Goal: Information Seeking & Learning: Find specific fact

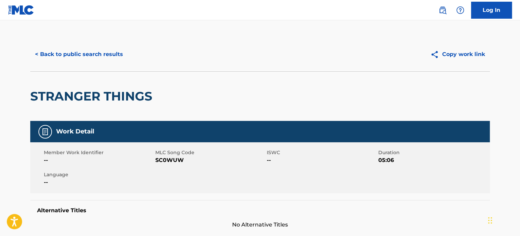
click at [95, 54] on button "< Back to public search results" at bounding box center [79, 54] width 98 height 17
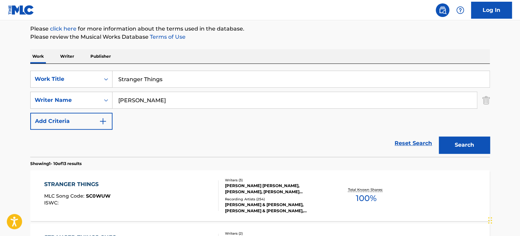
click at [157, 74] on input "Stranger Things" at bounding box center [301, 79] width 377 height 16
click at [157, 75] on input "Stranger Things" at bounding box center [301, 79] width 377 height 16
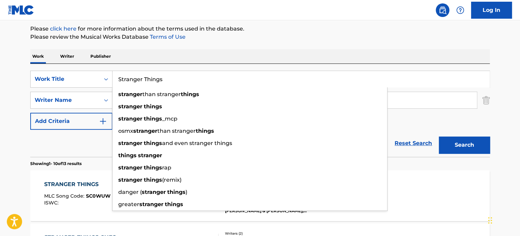
paste input "Untitled 05"
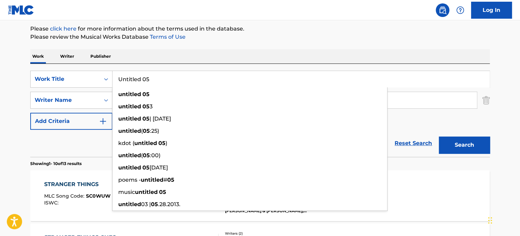
type input "Untitled 05"
click at [61, 148] on div "Reset Search Search" at bounding box center [260, 143] width 460 height 27
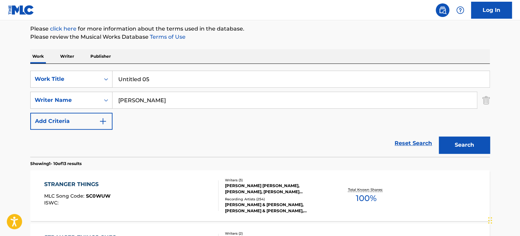
click at [132, 102] on input "[PERSON_NAME]" at bounding box center [295, 100] width 364 height 16
click at [133, 104] on input "[PERSON_NAME]" at bounding box center [295, 100] width 364 height 16
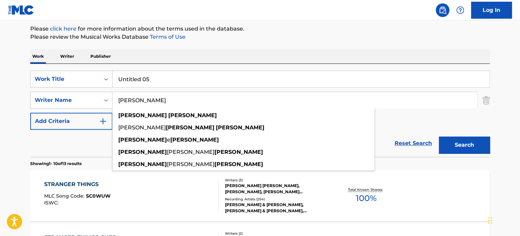
click at [133, 104] on input "[PERSON_NAME]" at bounding box center [295, 100] width 364 height 16
paste input "[PERSON_NAME]"
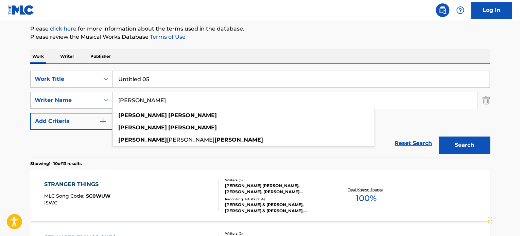
type input "[PERSON_NAME]"
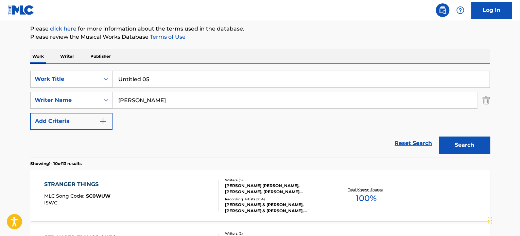
click at [461, 138] on button "Search" at bounding box center [464, 145] width 51 height 17
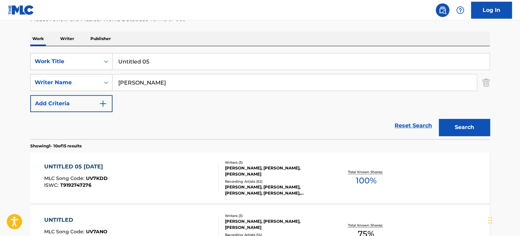
scroll to position [115, 0]
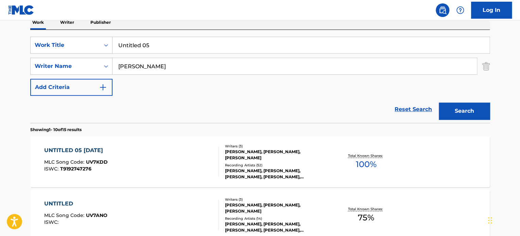
click at [149, 159] on div "UNTITLED 05 [DATE] MLC Song Code : UV7KDD ISWC : T9192747276" at bounding box center [131, 162] width 175 height 31
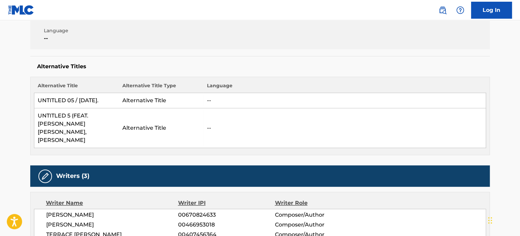
scroll to position [204, 0]
